Goal: Navigation & Orientation: Find specific page/section

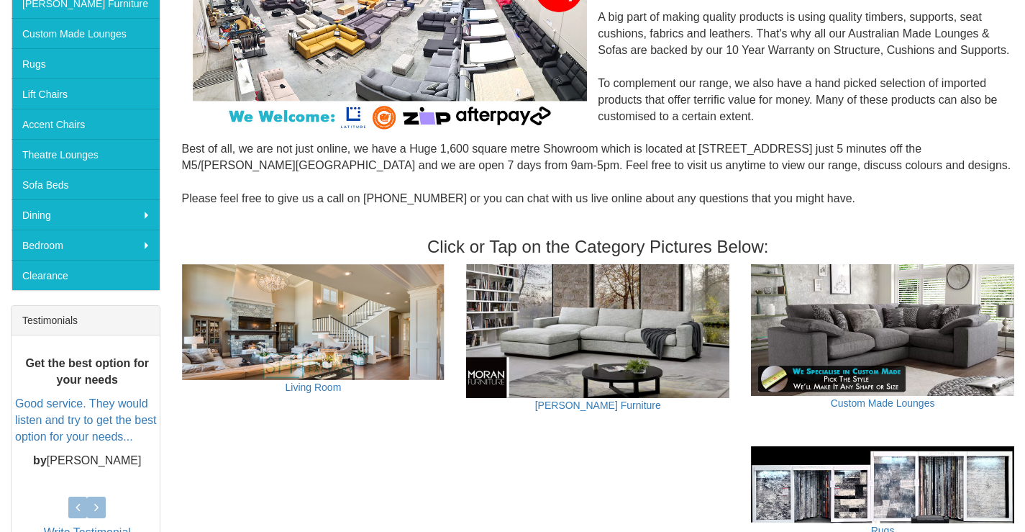
scroll to position [360, 0]
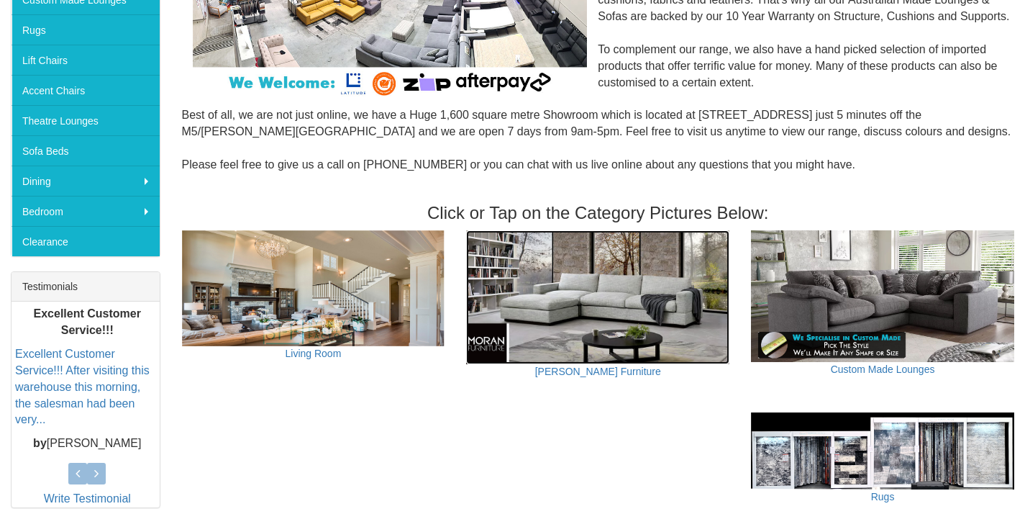
click at [612, 306] on img at bounding box center [597, 297] width 263 height 134
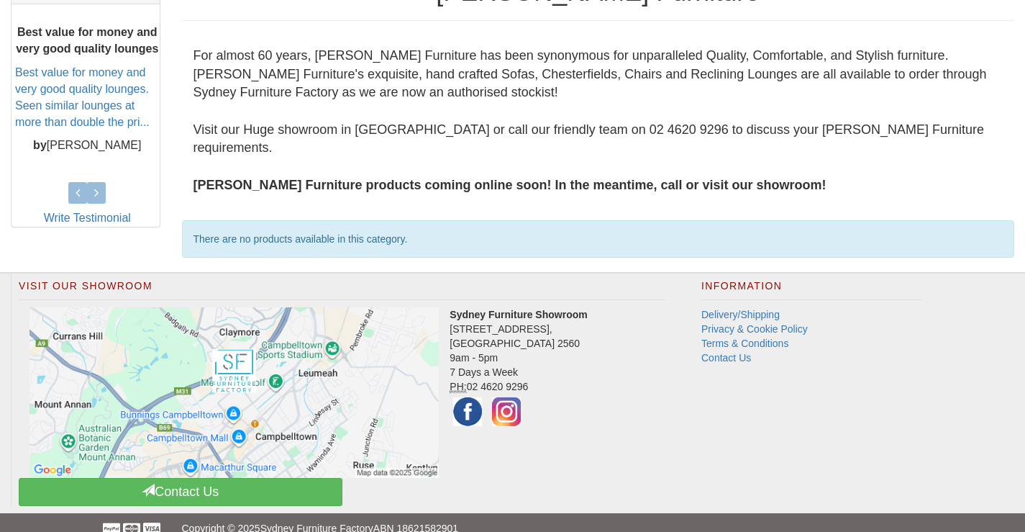
scroll to position [225, 0]
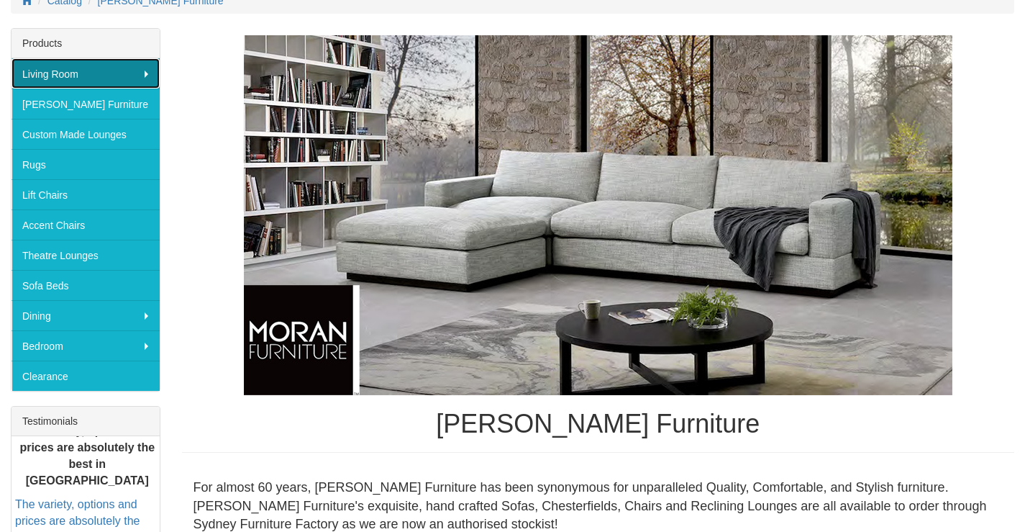
click at [107, 73] on link "Living Room" at bounding box center [86, 73] width 148 height 30
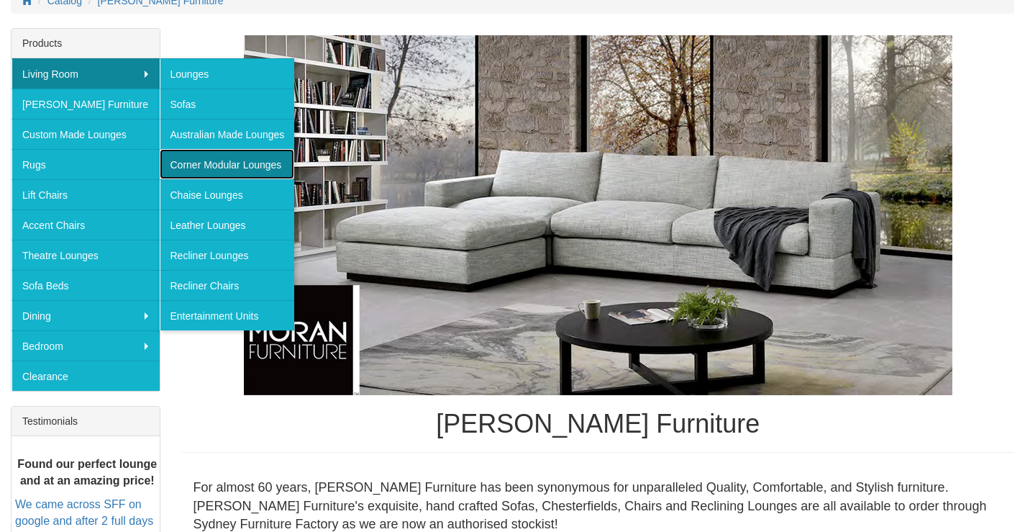
click at [235, 166] on link "Corner Modular Lounges" at bounding box center [227, 164] width 135 height 30
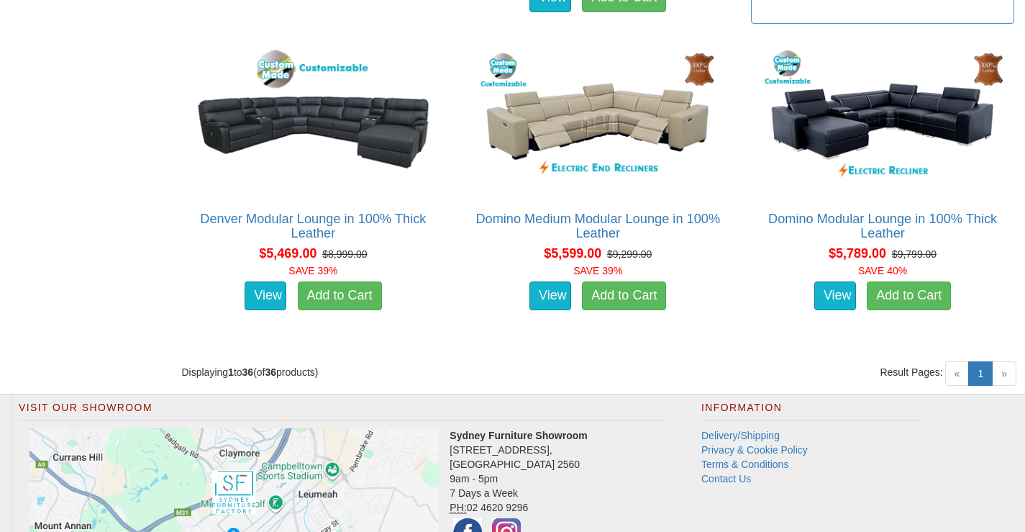
scroll to position [4448, 0]
